Goal: Transaction & Acquisition: Purchase product/service

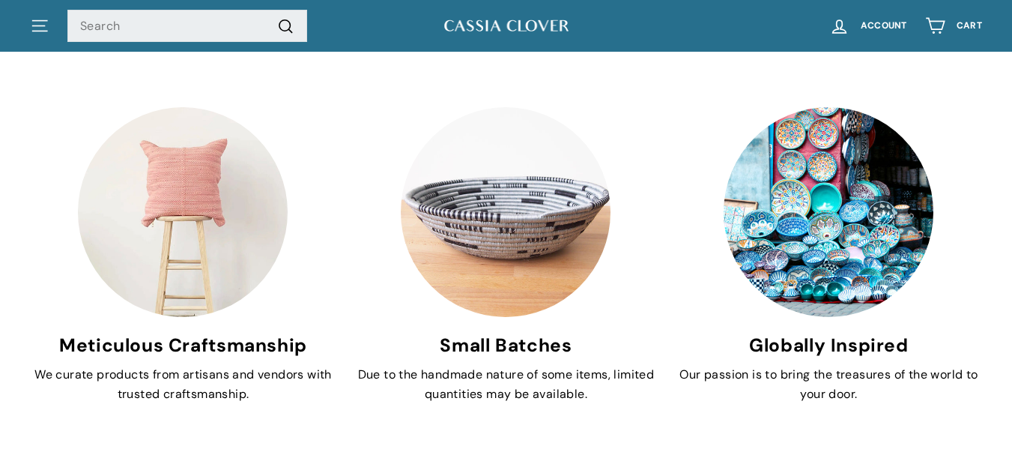
scroll to position [2623, 0]
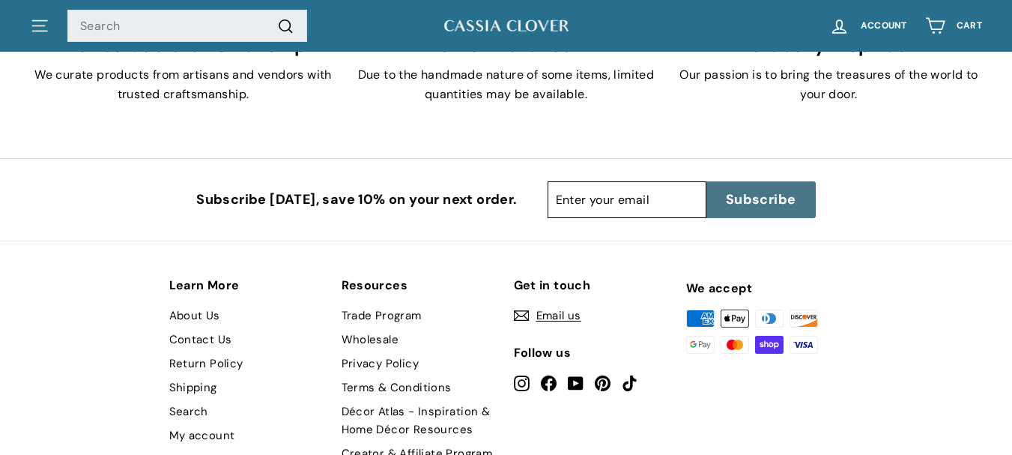
click at [623, 211] on input "Enter your email" at bounding box center [627, 199] width 159 height 37
paste input "oQeZR6JepZ@m.affdb.com"
type input "oQeZR6JepZ@m.affdb.com"
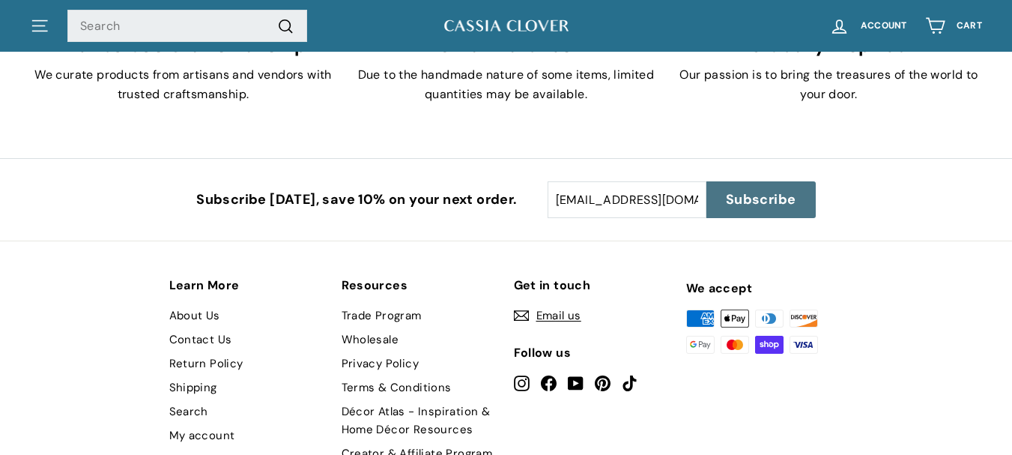
click at [739, 185] on button "Subscribe icon-right-arrow" at bounding box center [761, 199] width 109 height 37
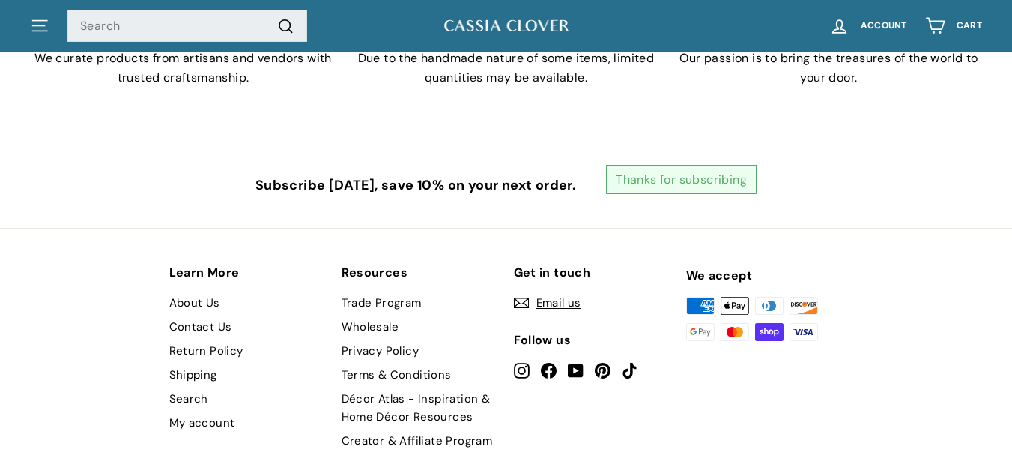
scroll to position [2743, 0]
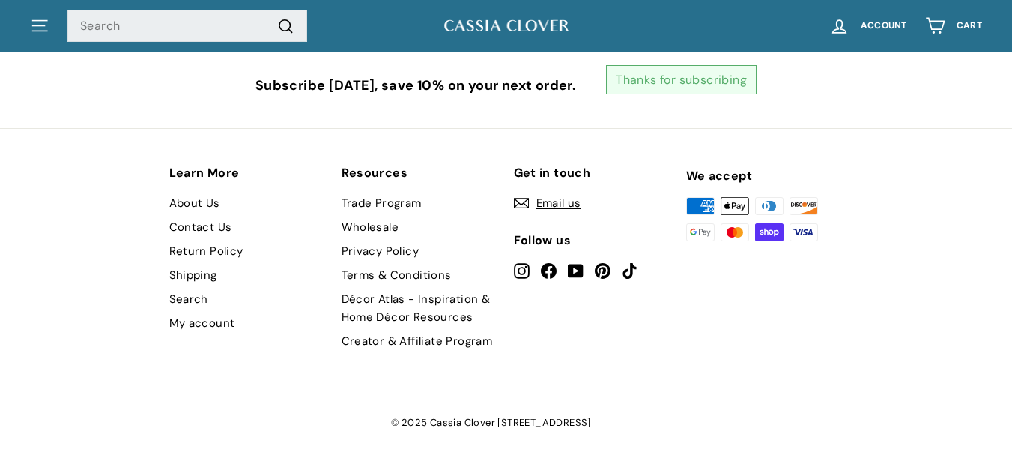
drag, startPoint x: 570, startPoint y: 202, endPoint x: 552, endPoint y: 202, distance: 18.8
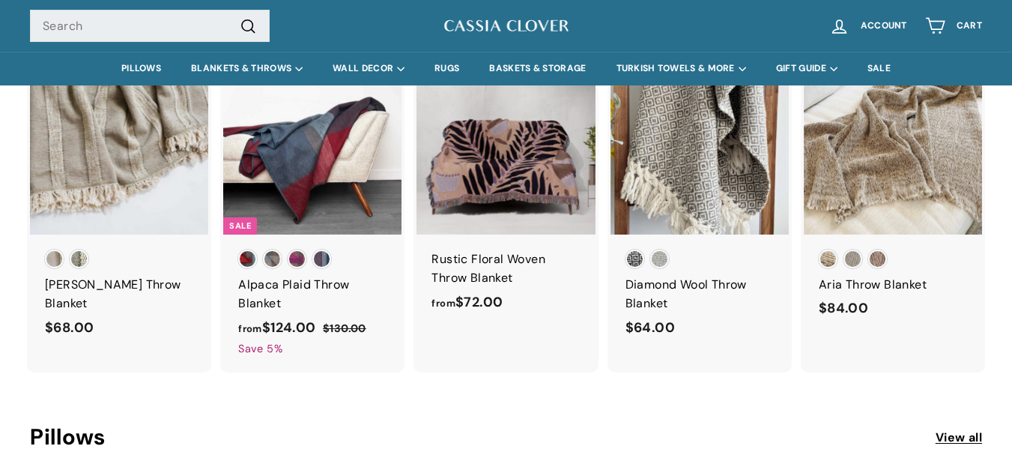
scroll to position [0, 0]
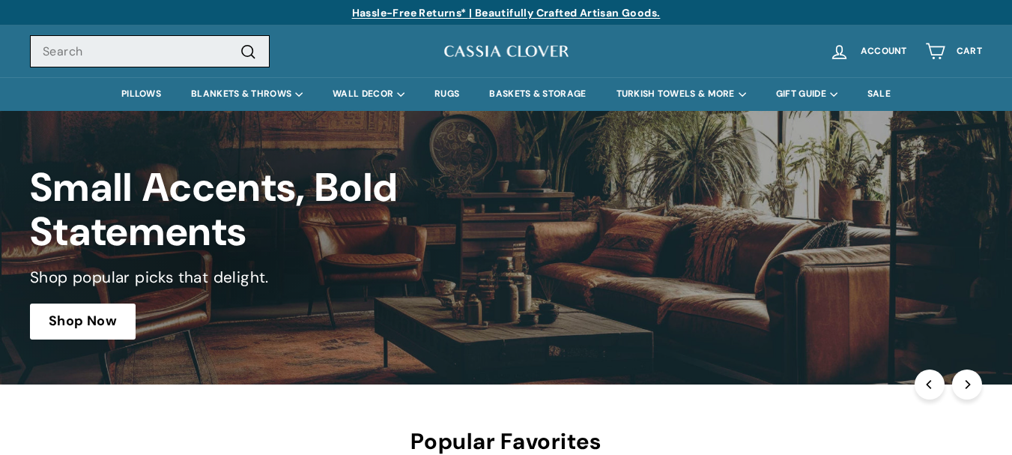
click at [37, 49] on input "Search" at bounding box center [150, 51] width 240 height 33
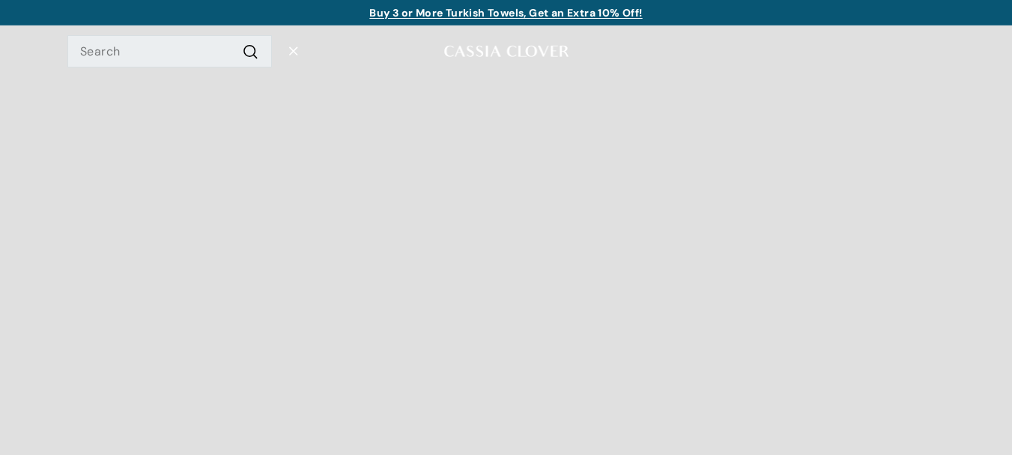
click at [286, 50] on icon ".cls-1{fill:none;stroke:#000;stroke-miterlimit:10;stroke-width:2px}" at bounding box center [293, 51] width 19 height 19
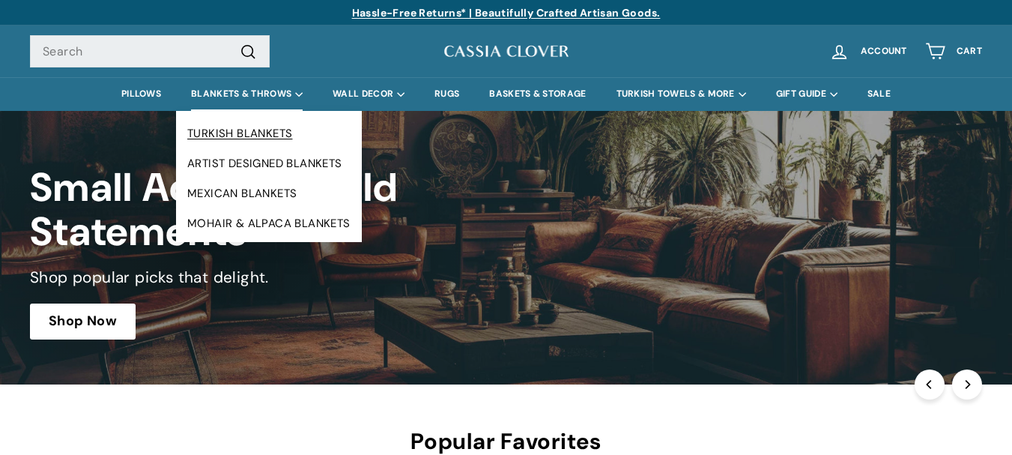
click at [265, 126] on link "TURKISH BLANKETS" at bounding box center [269, 133] width 186 height 30
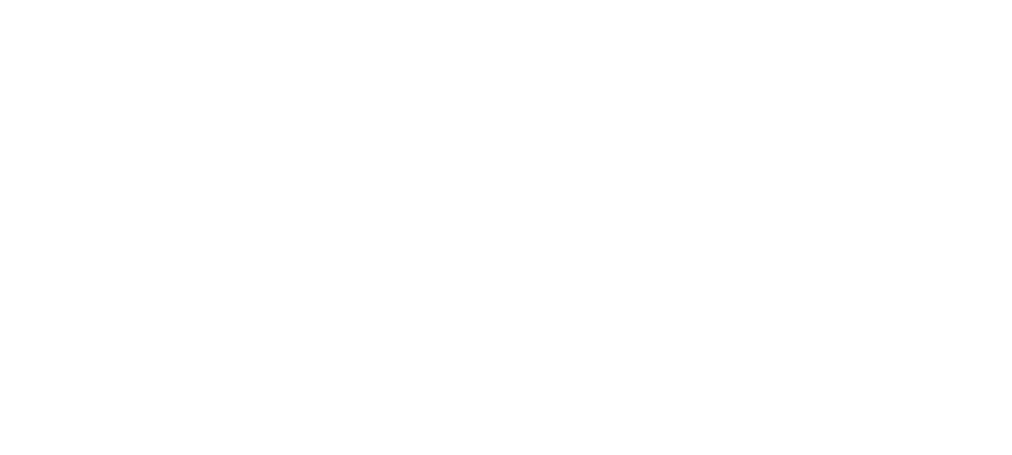
scroll to position [88, 0]
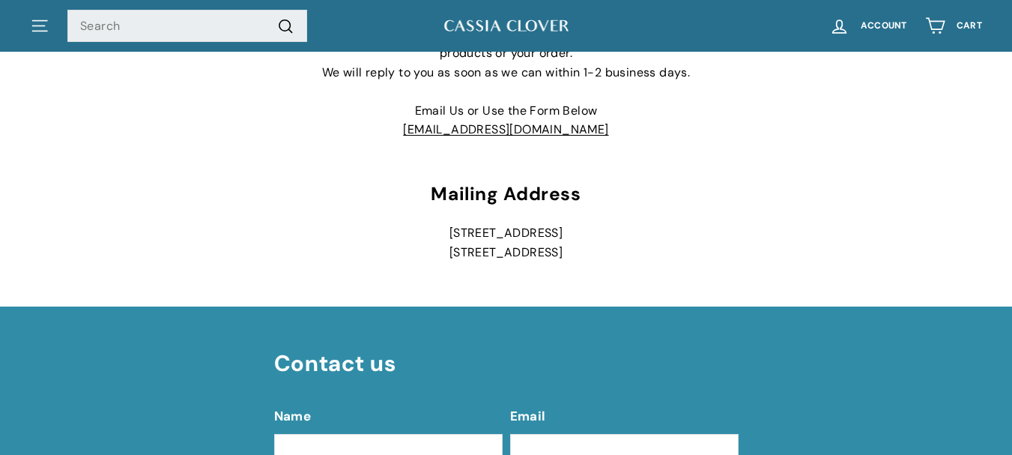
scroll to position [150, 0]
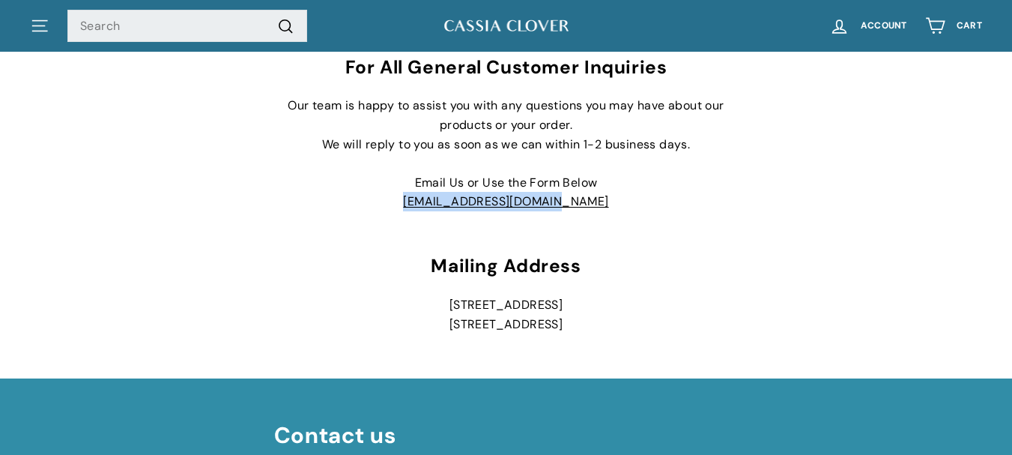
drag, startPoint x: 457, startPoint y: 196, endPoint x: 420, endPoint y: 190, distance: 37.9
click at [421, 196] on p "Our team is happy to assist you with any questions you may have about our produ…" at bounding box center [506, 153] width 465 height 115
drag, startPoint x: 602, startPoint y: 331, endPoint x: 426, endPoint y: 303, distance: 177.7
click at [426, 303] on p "964 High House Road Unit #4162 Cary, NC 27513" at bounding box center [506, 314] width 465 height 38
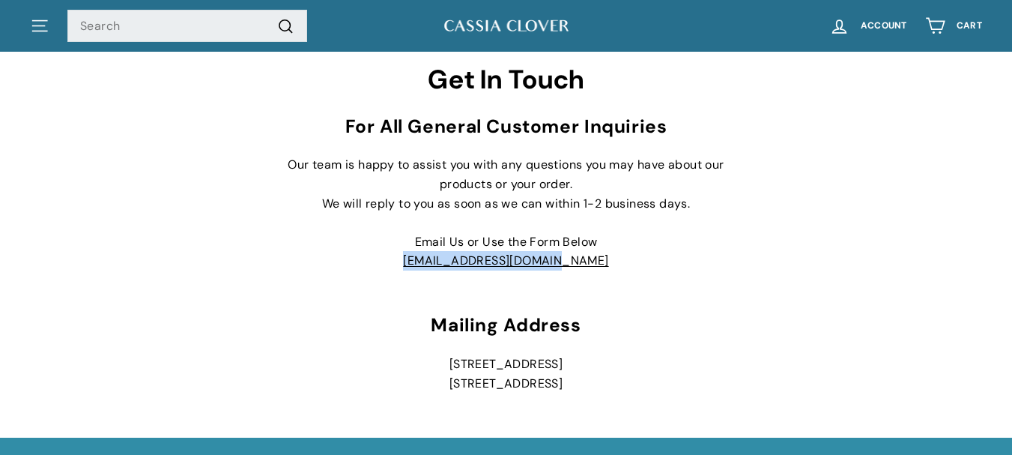
scroll to position [0, 0]
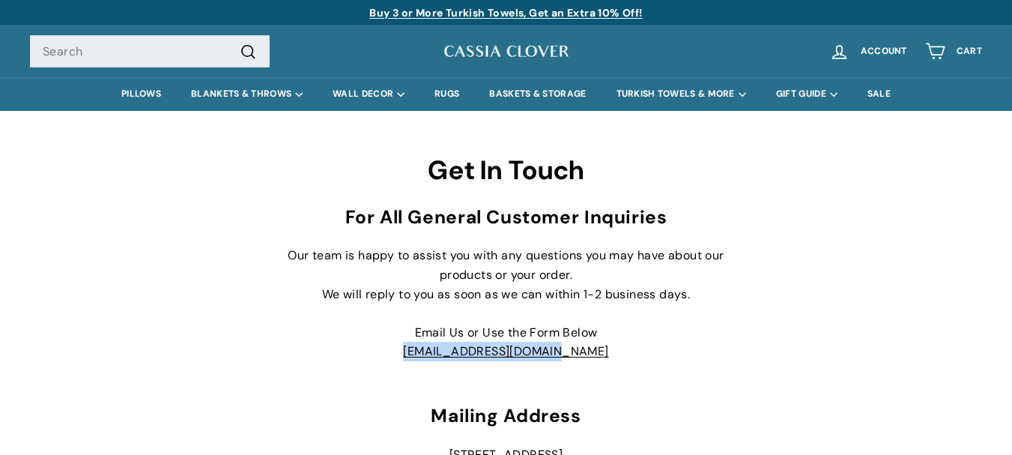
click at [547, 16] on link "Buy 3 or More Turkish Towels, Get an Extra 10% Off!" at bounding box center [505, 12] width 273 height 13
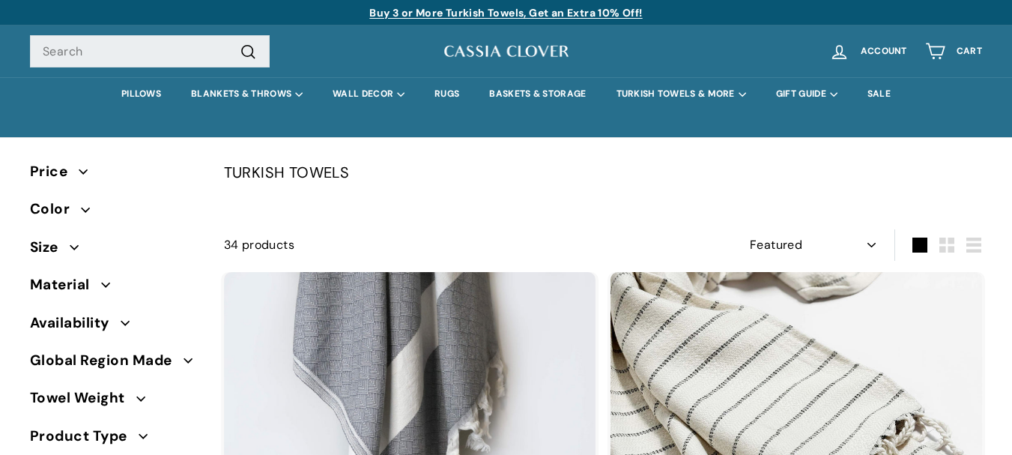
select select "manual"
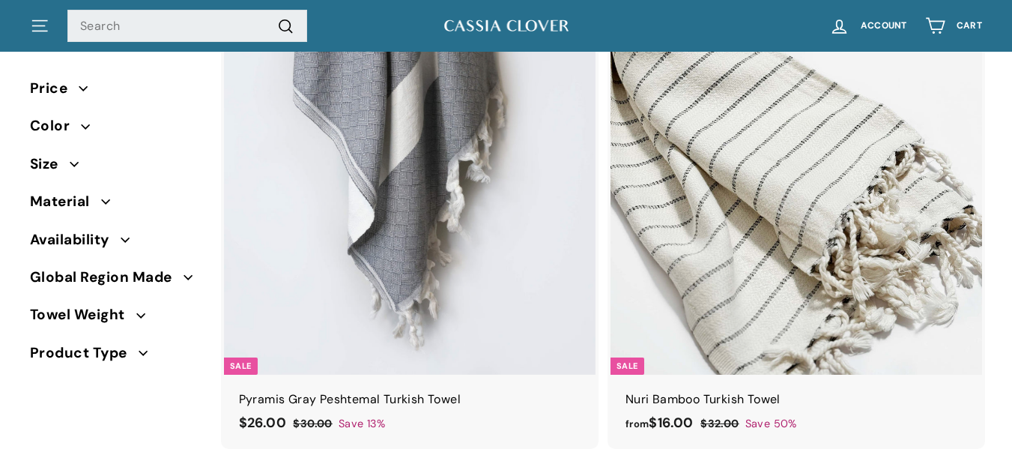
scroll to position [375, 0]
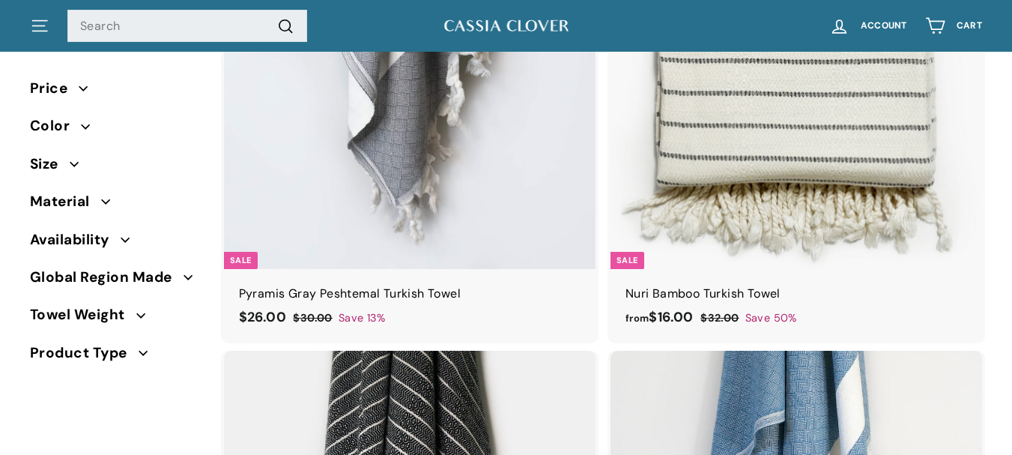
click at [693, 142] on img at bounding box center [797, 83] width 372 height 372
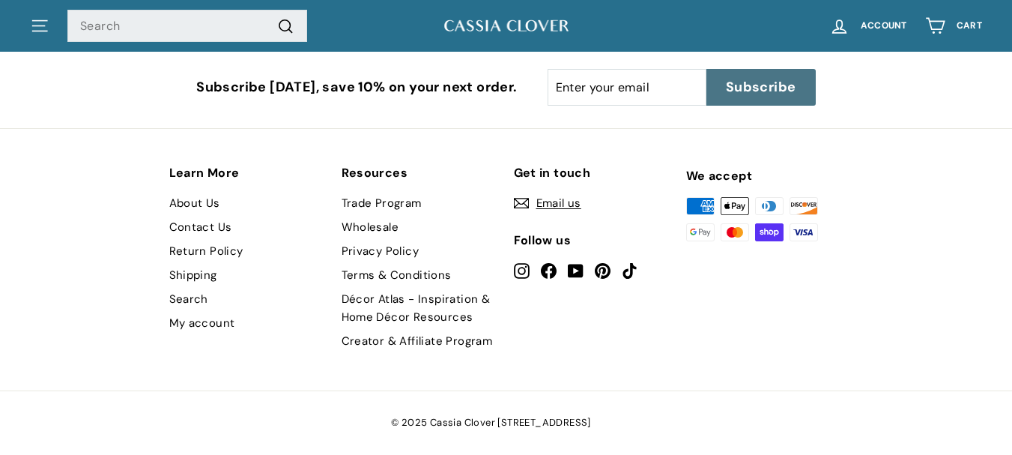
scroll to position [3132, 0]
drag, startPoint x: 567, startPoint y: 269, endPoint x: 577, endPoint y: 269, distance: 10.5
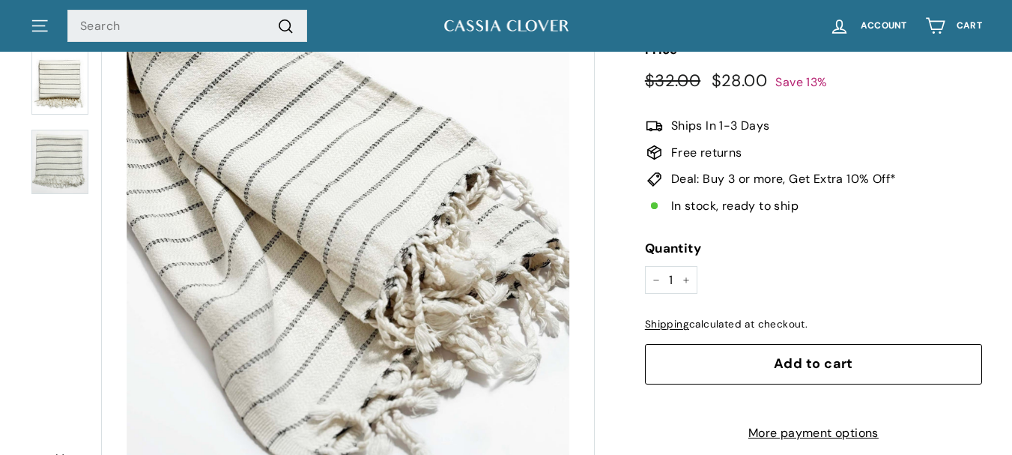
scroll to position [375, 0]
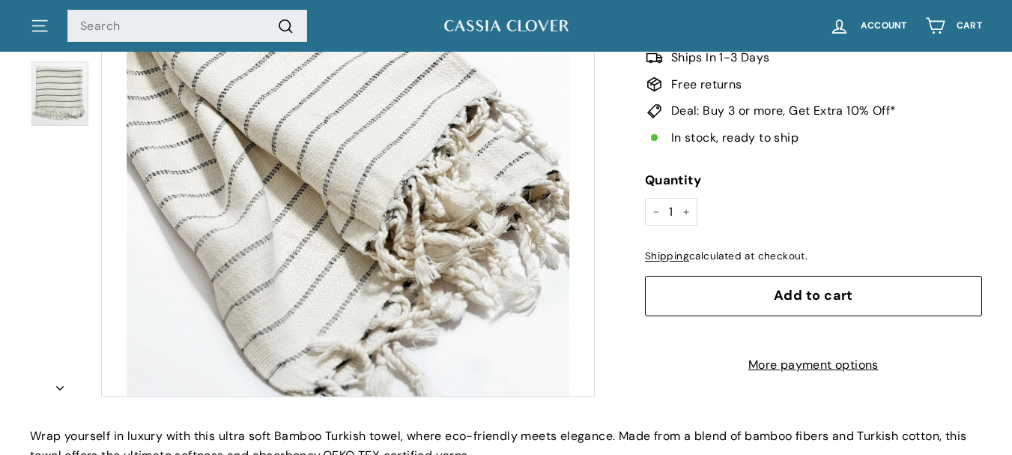
click at [779, 284] on button "Add to cart" at bounding box center [813, 296] width 337 height 40
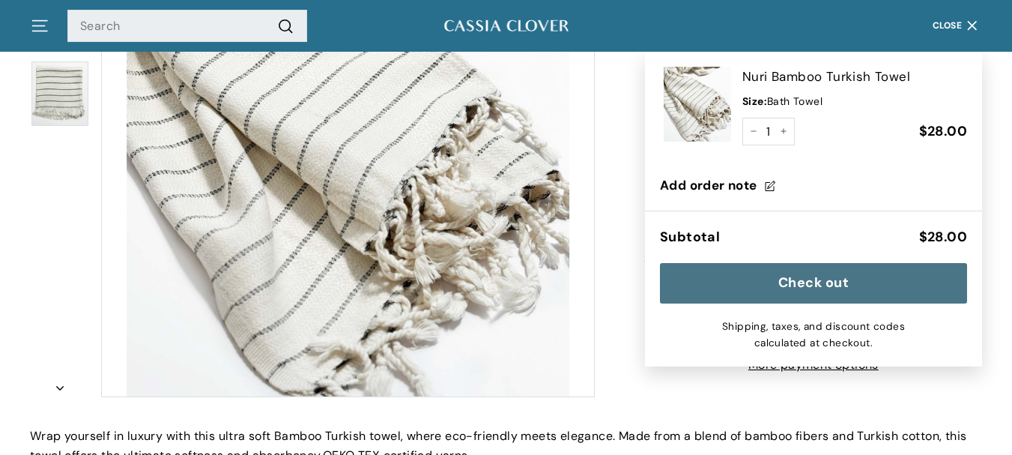
click at [833, 281] on button "Check out" at bounding box center [813, 283] width 307 height 40
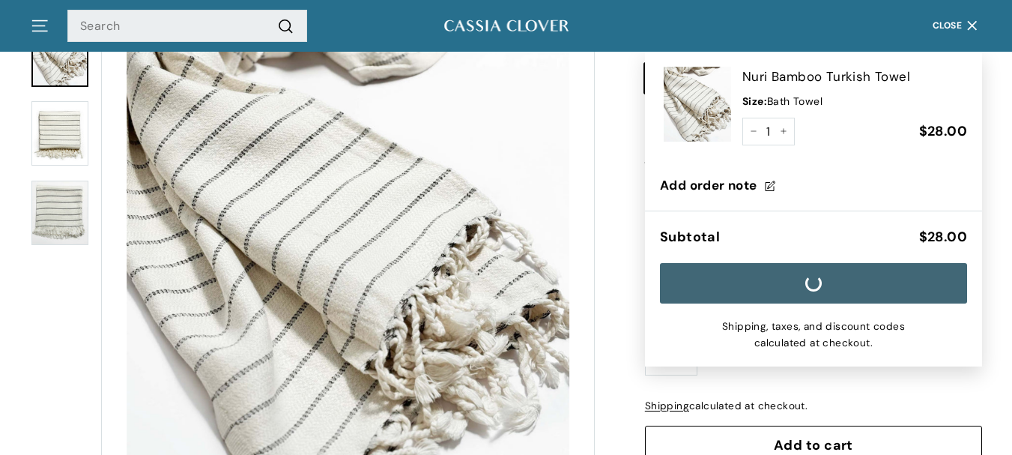
scroll to position [150, 0]
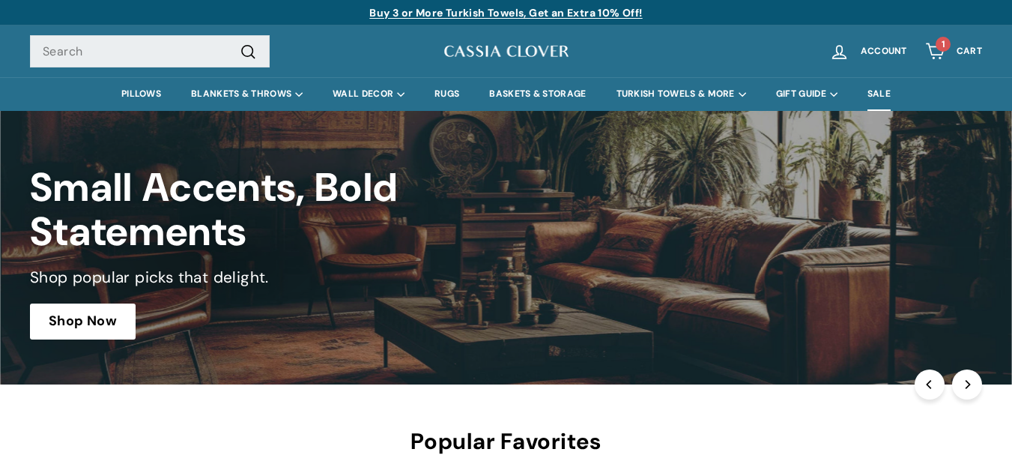
click at [888, 98] on link "SALE" at bounding box center [879, 94] width 53 height 34
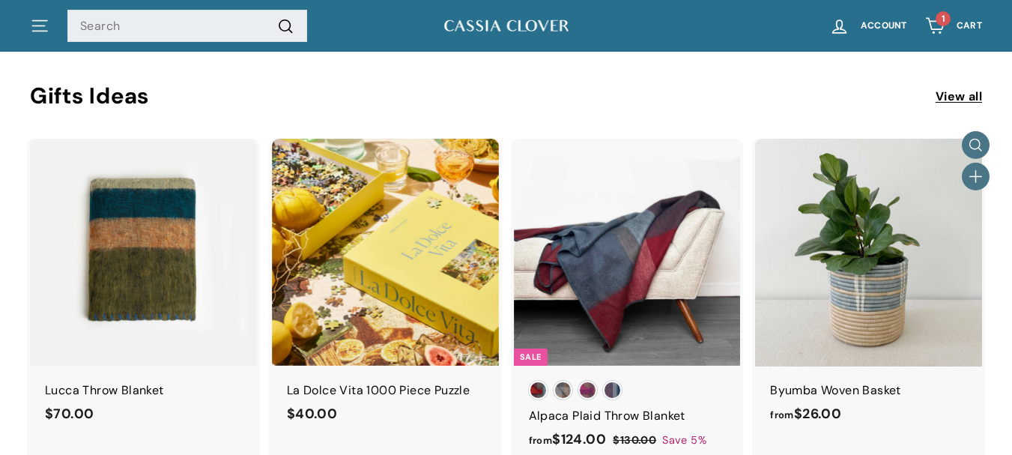
scroll to position [3148, 0]
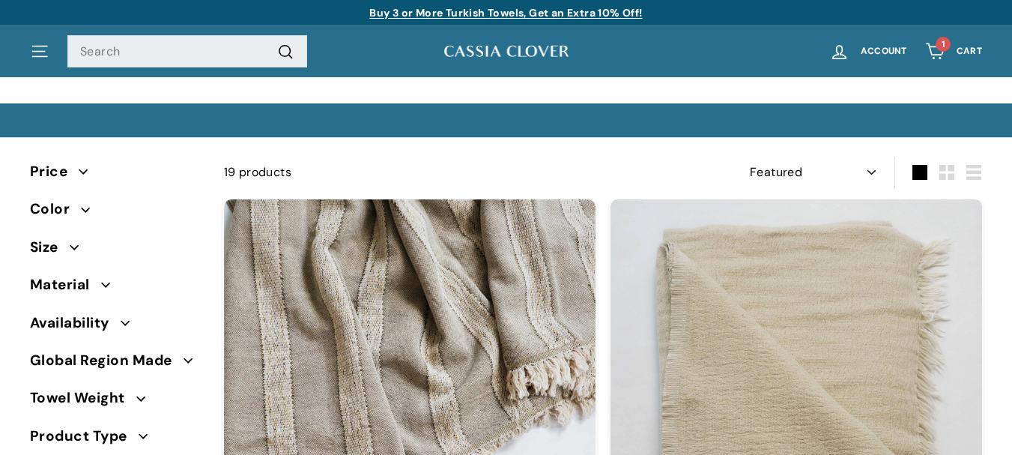
select select "manual"
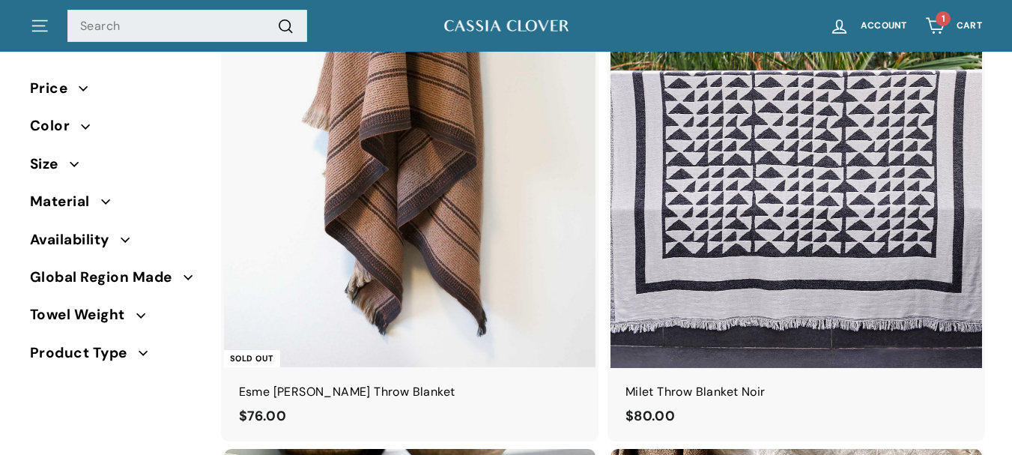
scroll to position [1199, 0]
